Goal: Find specific page/section: Find specific page/section

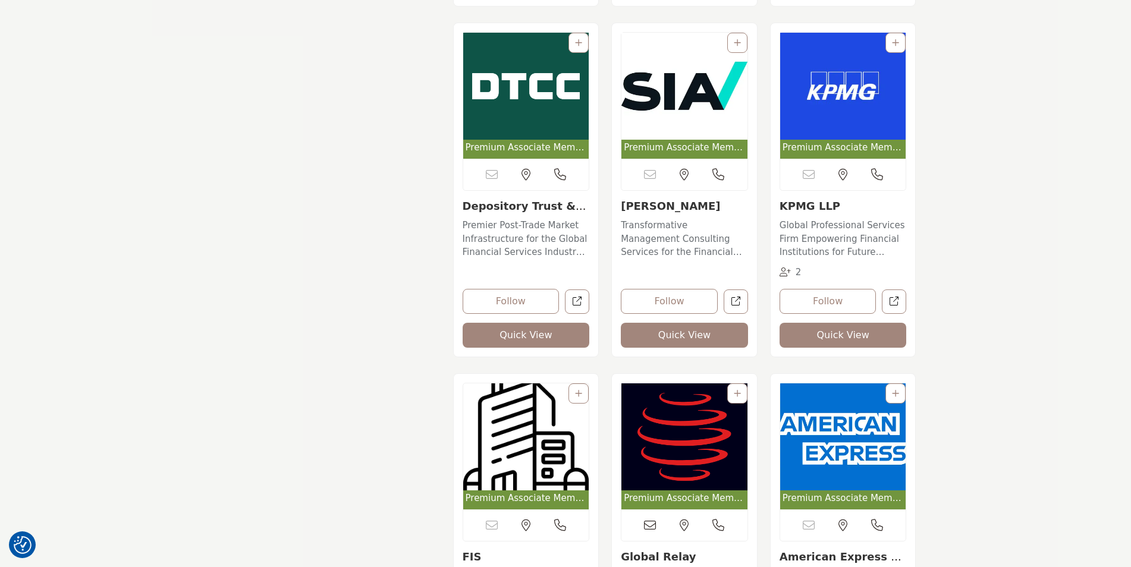
scroll to position [833, 0]
